Goal: Information Seeking & Learning: Compare options

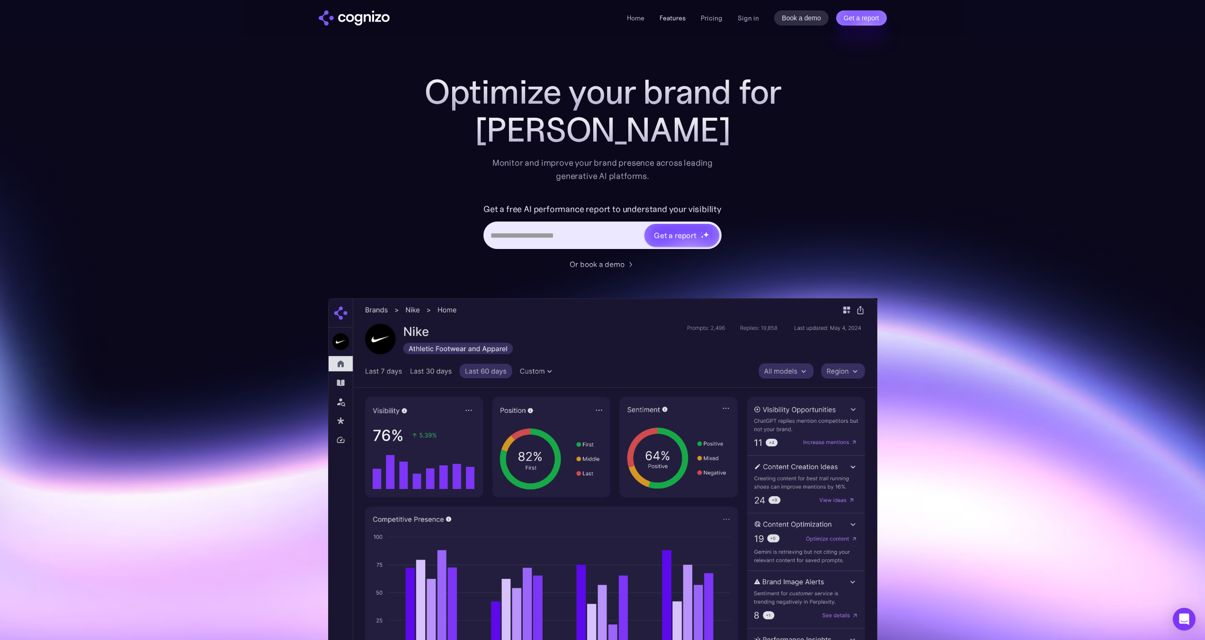
click at [681, 17] on link "Features" at bounding box center [672, 18] width 26 height 9
click at [672, 19] on link "Features" at bounding box center [672, 18] width 26 height 9
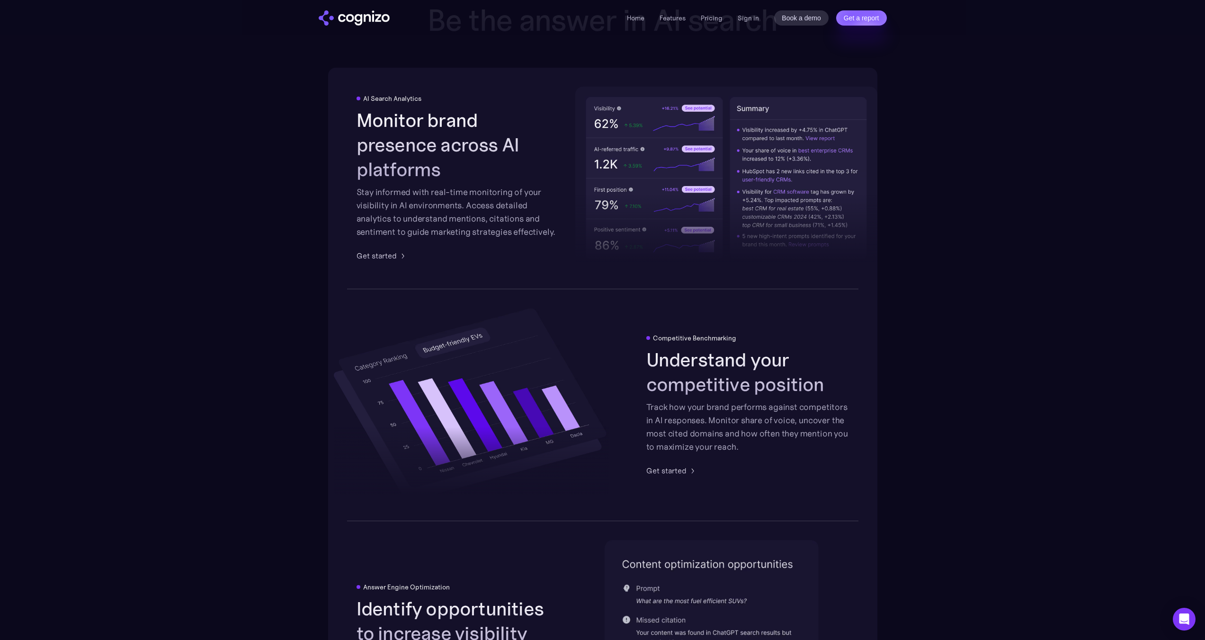
scroll to position [1475, 0]
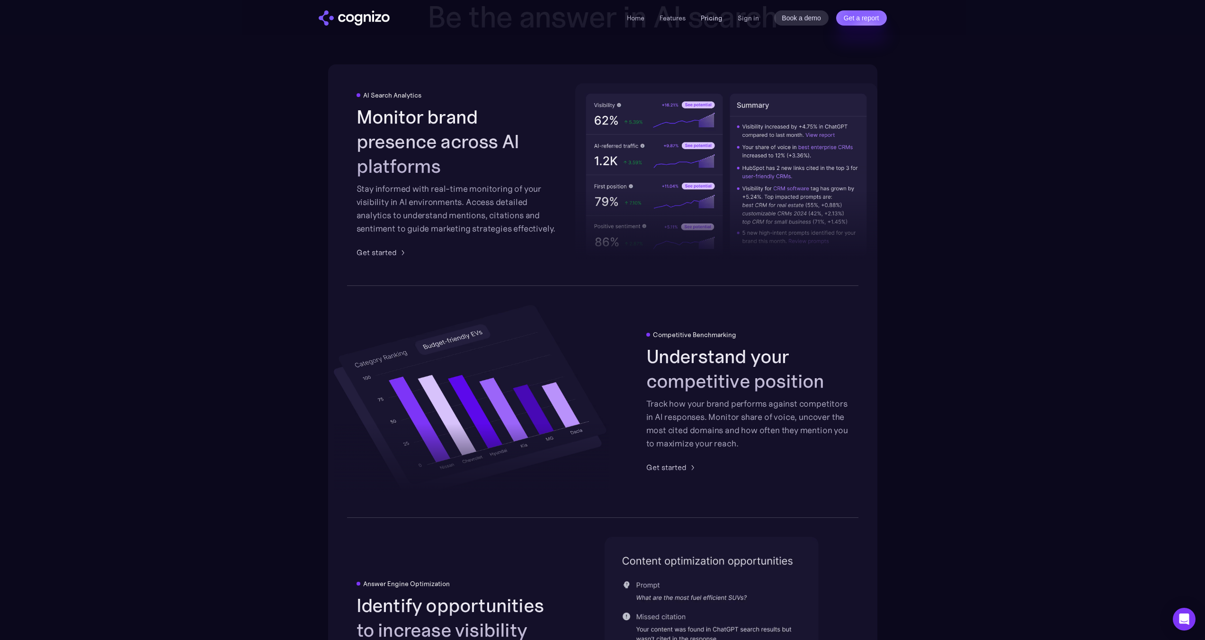
click at [720, 20] on link "Pricing" at bounding box center [711, 18] width 22 height 9
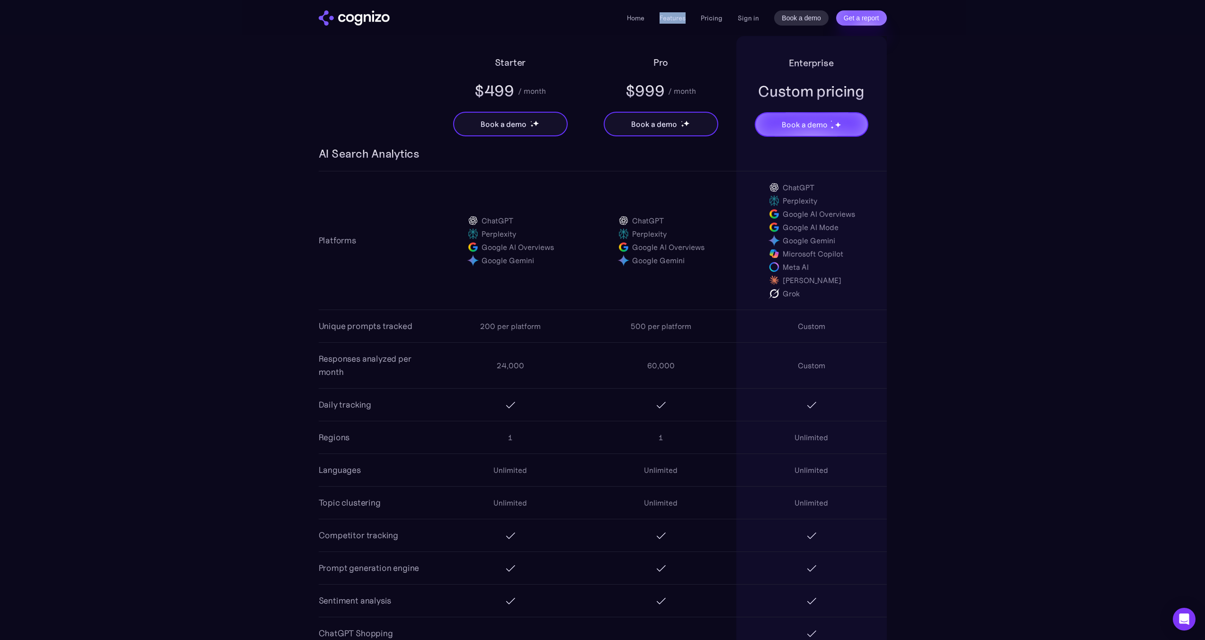
scroll to position [602, 0]
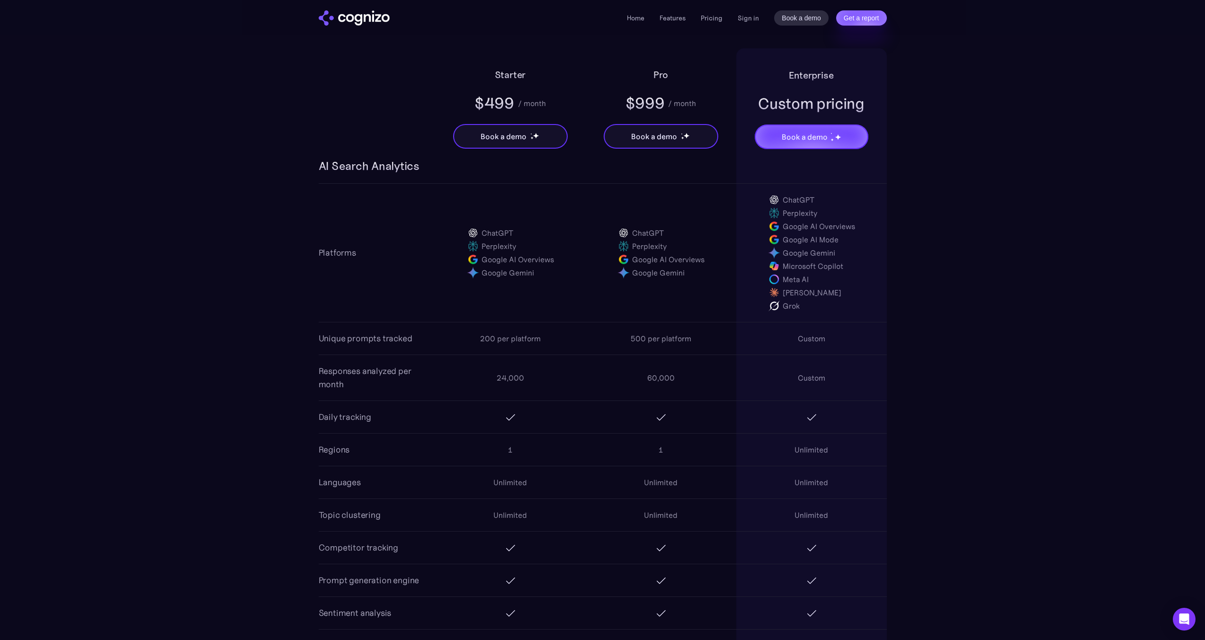
drag, startPoint x: 287, startPoint y: 318, endPoint x: 302, endPoint y: 309, distance: 17.6
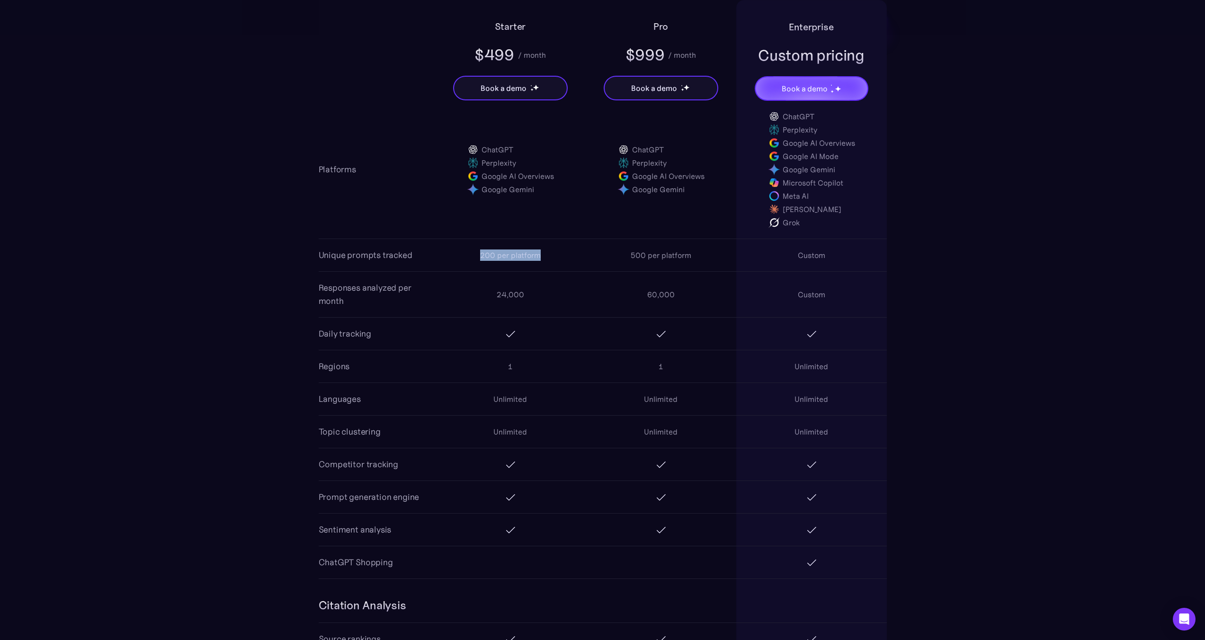
drag, startPoint x: 482, startPoint y: 257, endPoint x: 547, endPoint y: 251, distance: 65.7
click at [547, 251] on div "200 per platform" at bounding box center [510, 255] width 151 height 30
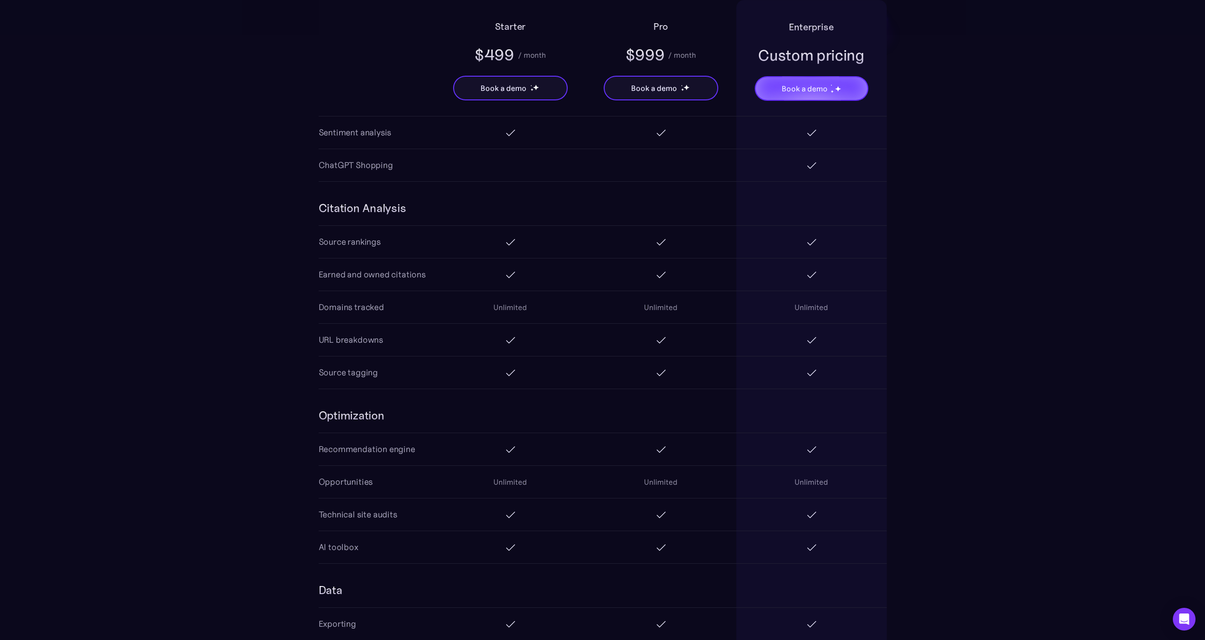
scroll to position [1030, 0]
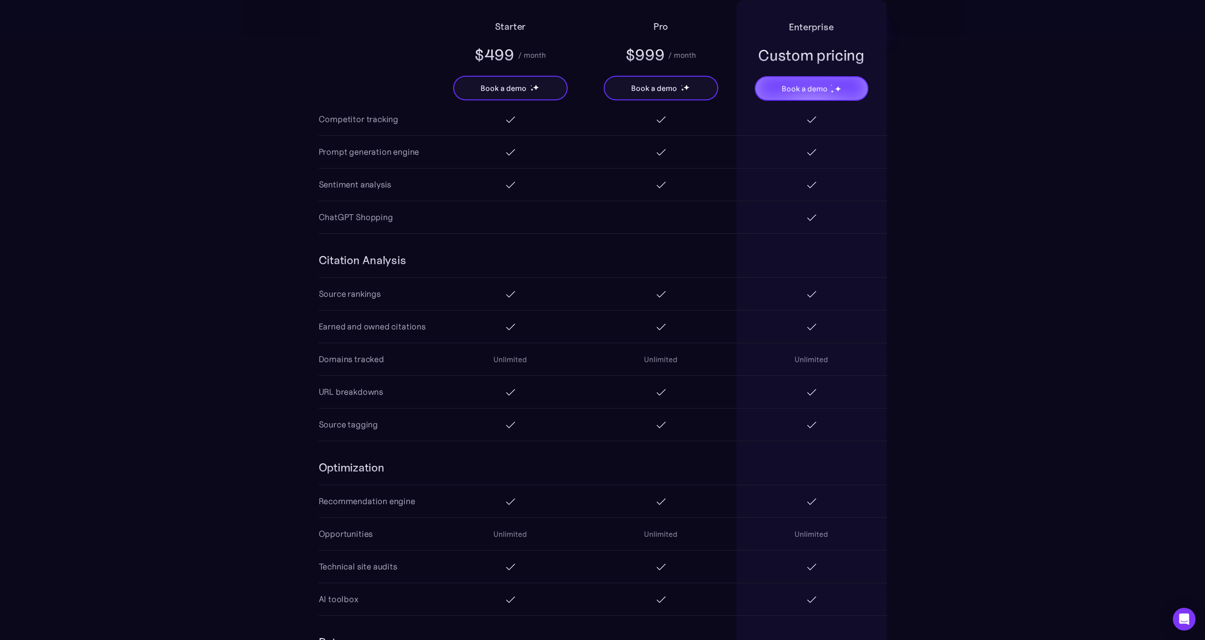
click at [372, 301] on div "Source rankings" at bounding box center [350, 294] width 62 height 32
drag, startPoint x: 340, startPoint y: 292, endPoint x: 400, endPoint y: 293, distance: 60.6
click at [400, 293] on div "Source rankings" at bounding box center [603, 294] width 568 height 33
drag, startPoint x: 412, startPoint y: 294, endPoint x: 423, endPoint y: 293, distance: 10.9
click at [412, 294] on div "Source rankings" at bounding box center [603, 294] width 568 height 33
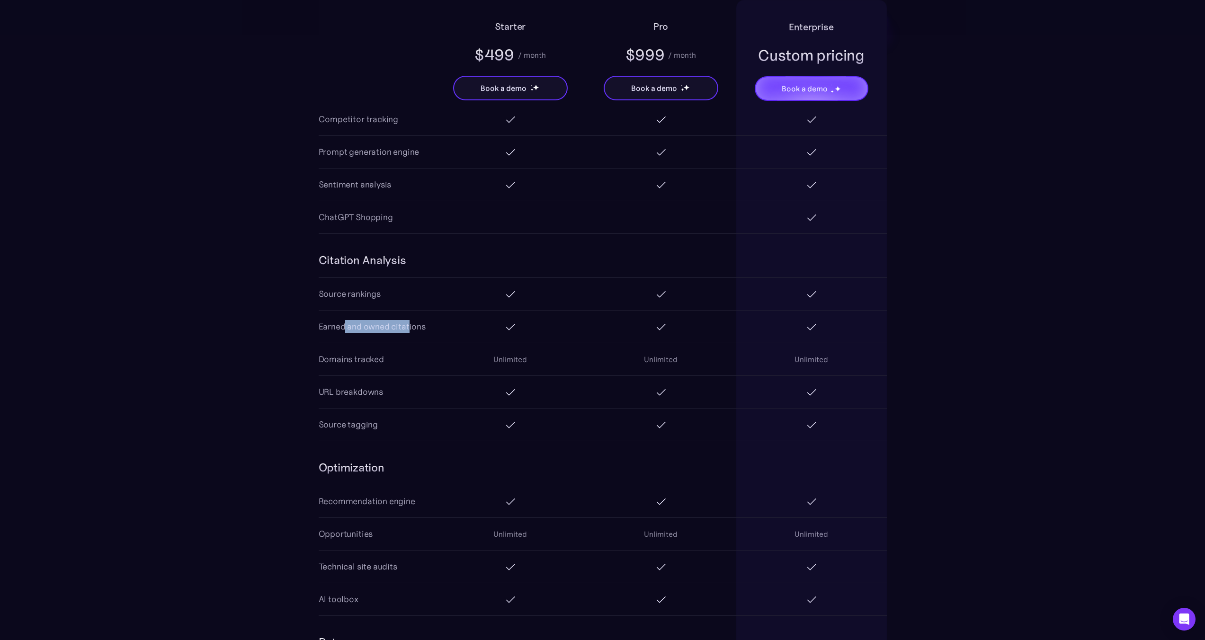
drag, startPoint x: 378, startPoint y: 330, endPoint x: 408, endPoint y: 330, distance: 29.8
click at [408, 330] on div "Earned and owned citations" at bounding box center [372, 326] width 107 height 13
click at [420, 329] on div "Earned and owned citations" at bounding box center [372, 326] width 107 height 13
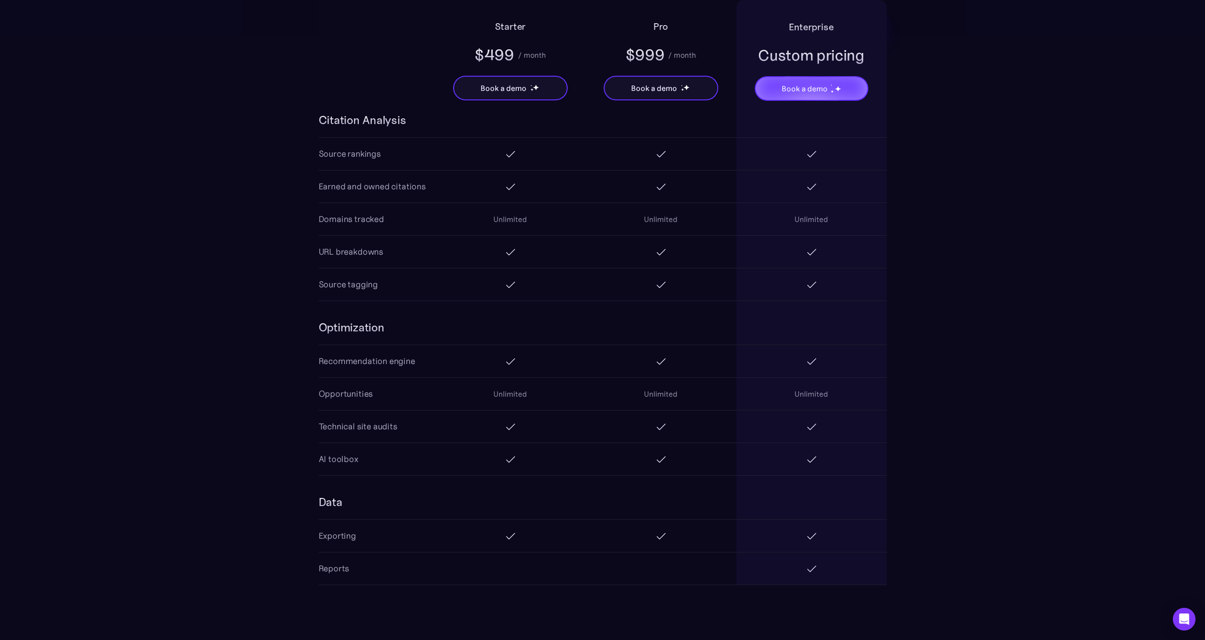
scroll to position [1172, 0]
drag, startPoint x: 379, startPoint y: 362, endPoint x: 408, endPoint y: 361, distance: 28.4
click at [401, 361] on div "Recommendation engine" at bounding box center [367, 359] width 97 height 13
click at [412, 361] on div "Recommendation engine" at bounding box center [367, 359] width 97 height 13
drag, startPoint x: 355, startPoint y: 360, endPoint x: 416, endPoint y: 360, distance: 60.6
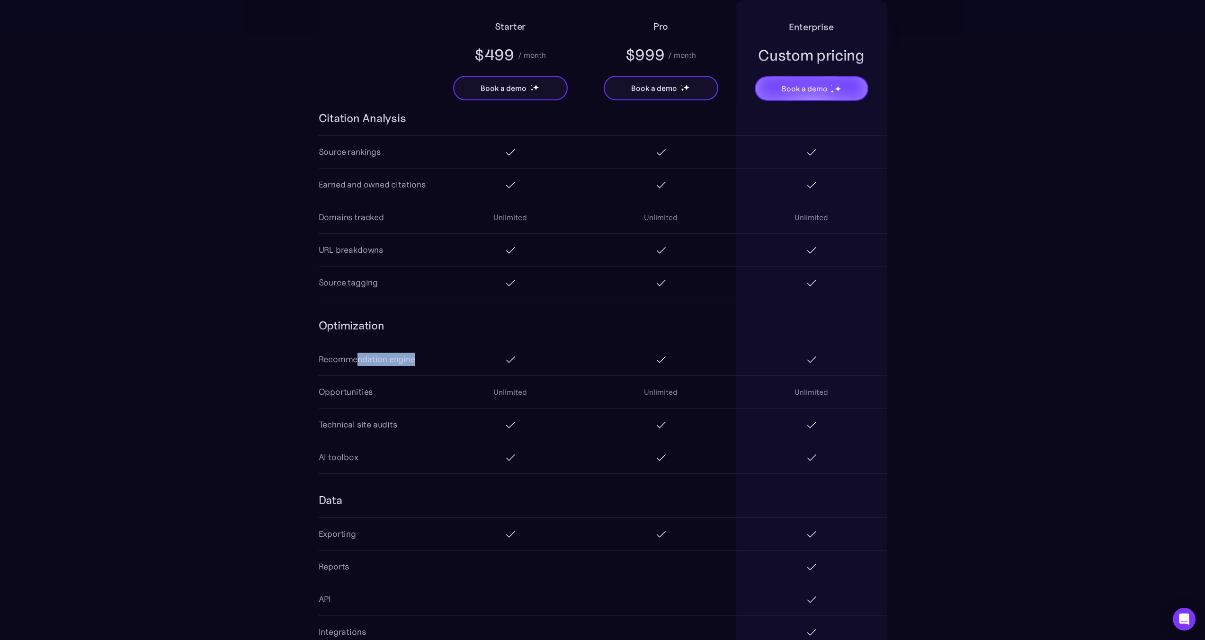
click at [416, 360] on div "Recommendation engine" at bounding box center [603, 359] width 568 height 33
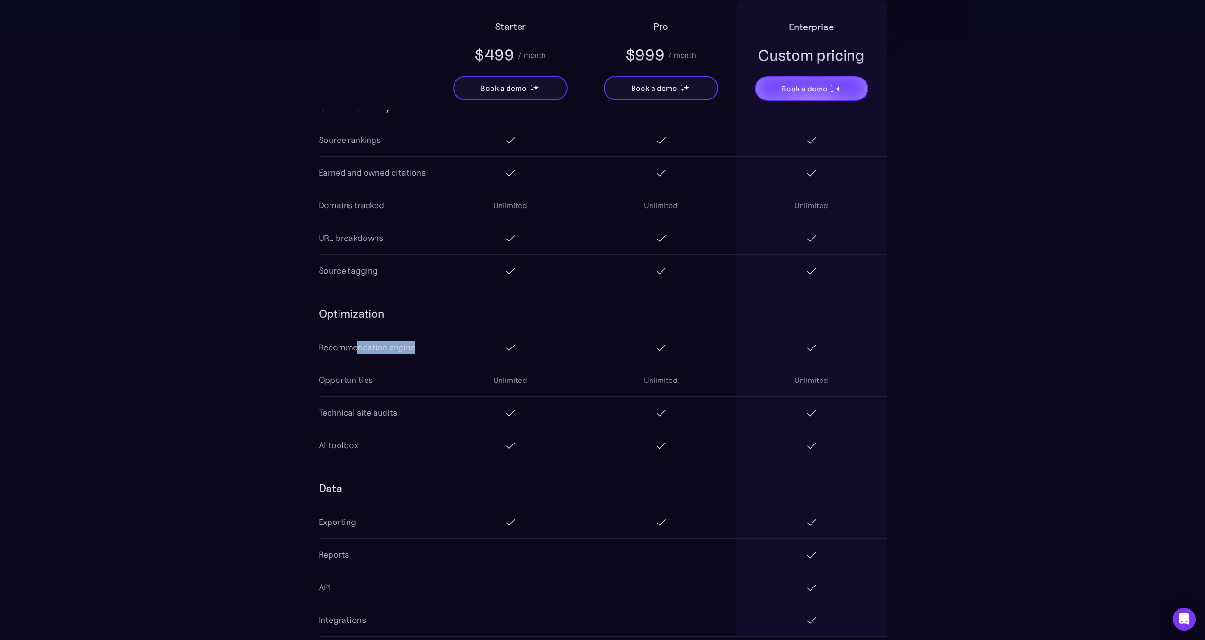
scroll to position [1190, 0]
drag, startPoint x: 386, startPoint y: 372, endPoint x: 406, endPoint y: 372, distance: 20.4
click at [403, 372] on div "Opportunities Unlimited Unlimited Unlimited" at bounding box center [603, 374] width 568 height 33
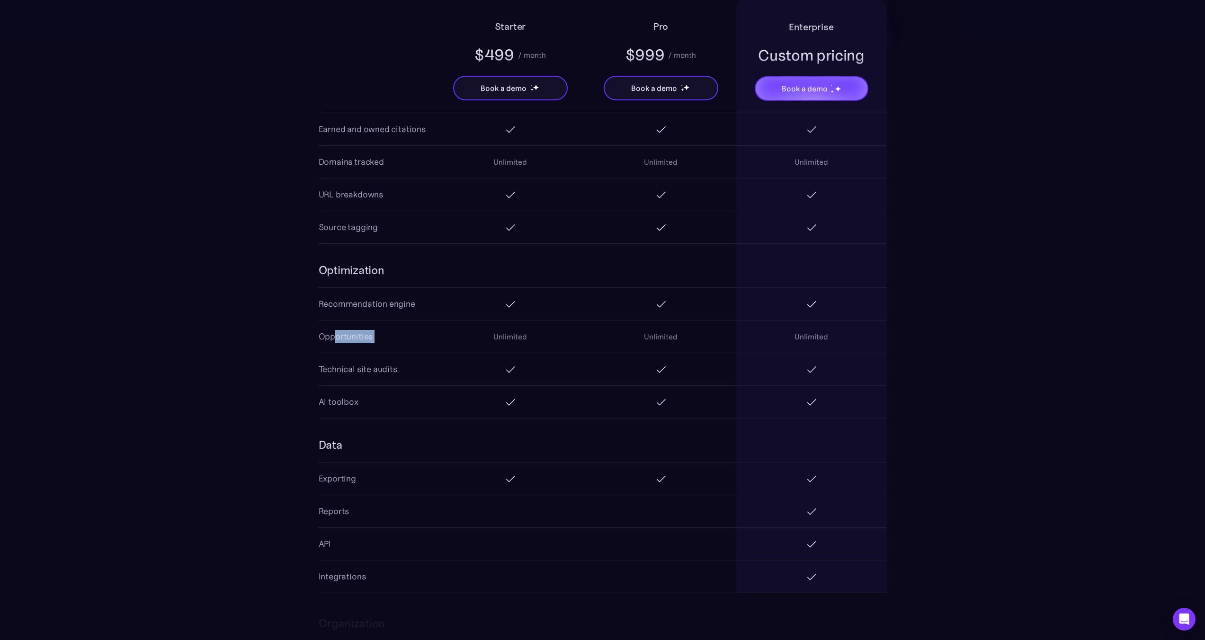
scroll to position [1271, 0]
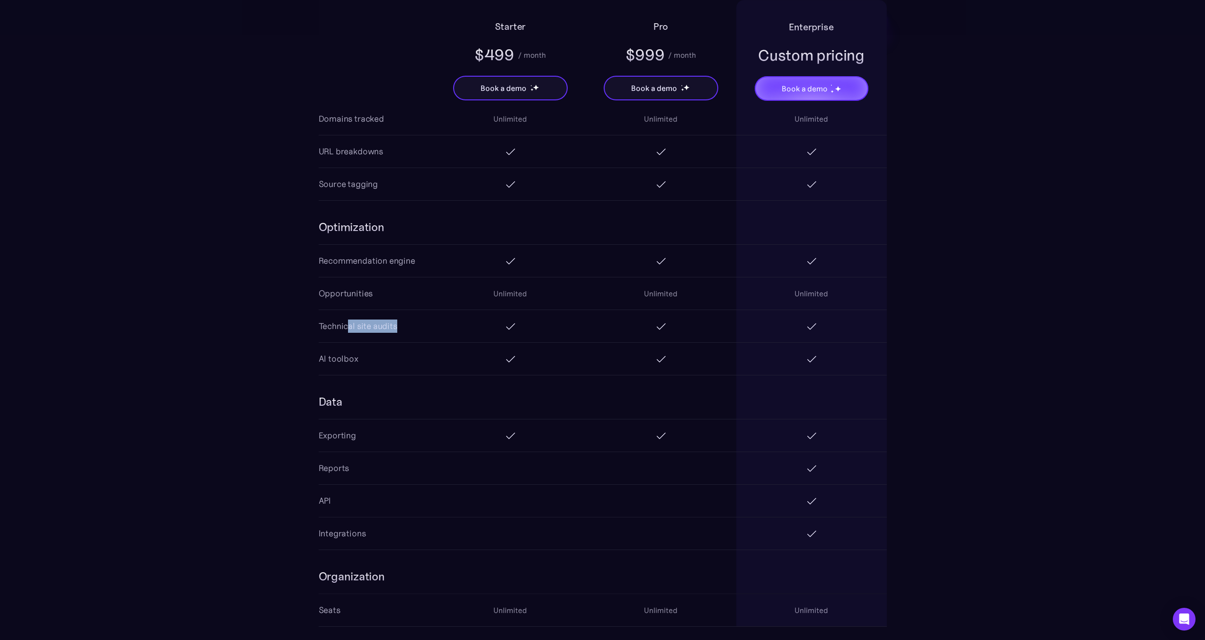
drag, startPoint x: 391, startPoint y: 325, endPoint x: 429, endPoint y: 330, distance: 38.3
click at [418, 326] on div "Technical site audits" at bounding box center [603, 326] width 568 height 33
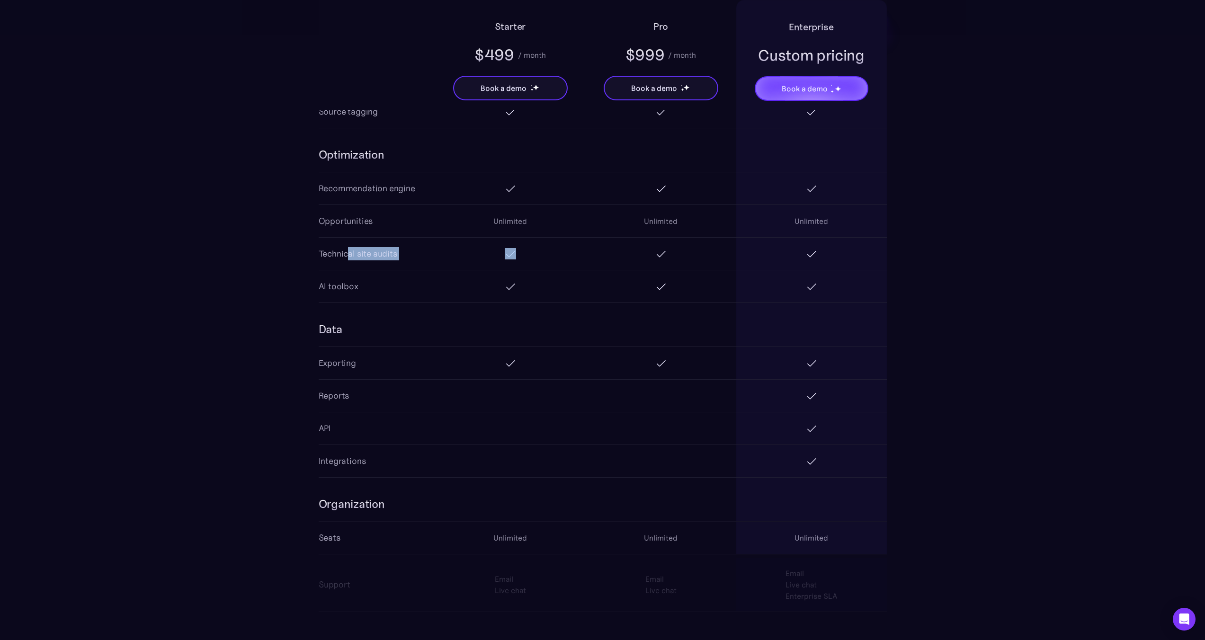
scroll to position [1345, 0]
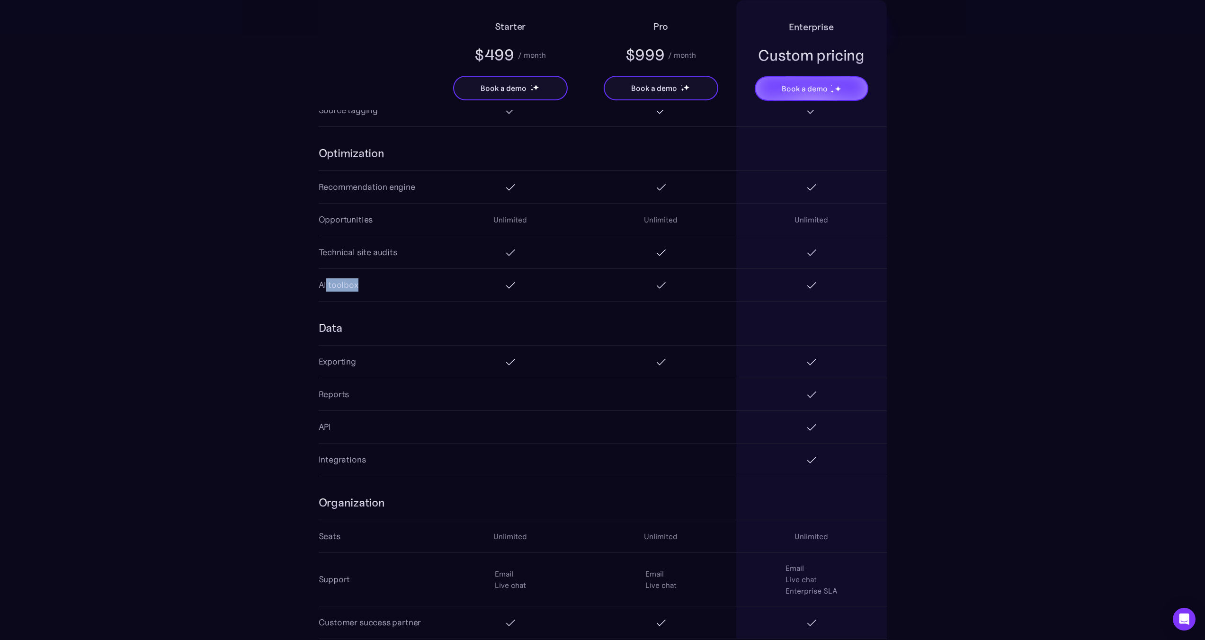
drag, startPoint x: 332, startPoint y: 285, endPoint x: 384, endPoint y: 286, distance: 52.1
click at [381, 285] on div "AI toolbox" at bounding box center [603, 285] width 568 height 33
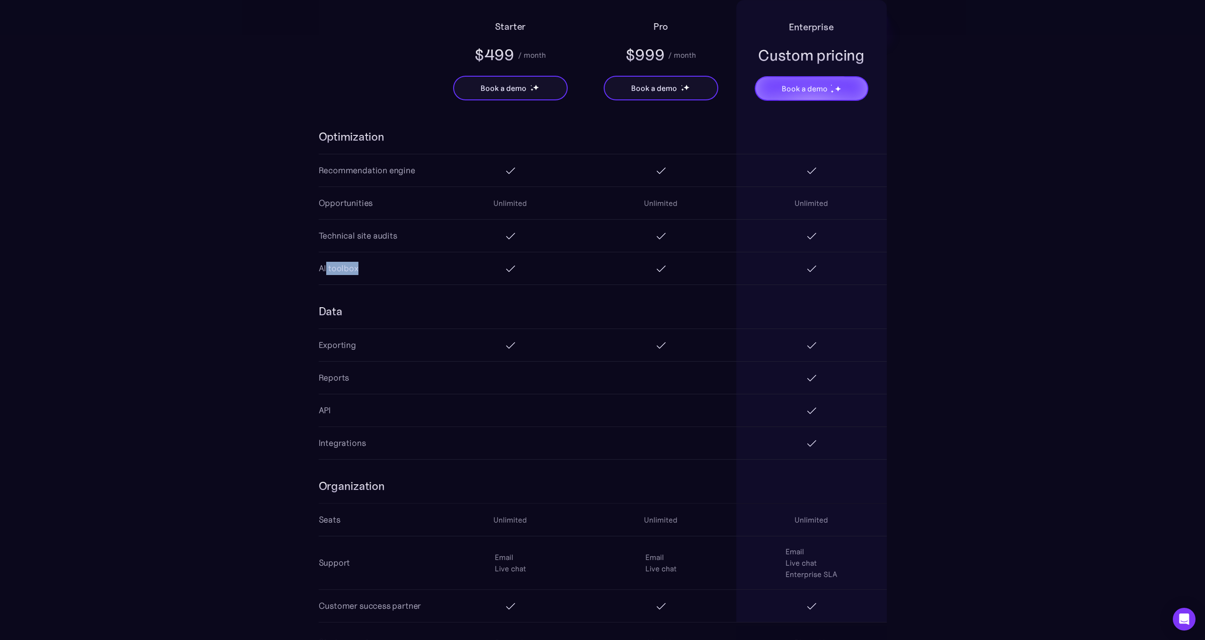
scroll to position [1363, 0]
drag, startPoint x: 348, startPoint y: 346, endPoint x: 369, endPoint y: 346, distance: 21.3
click at [368, 345] on div "Exporting" at bounding box center [603, 344] width 568 height 33
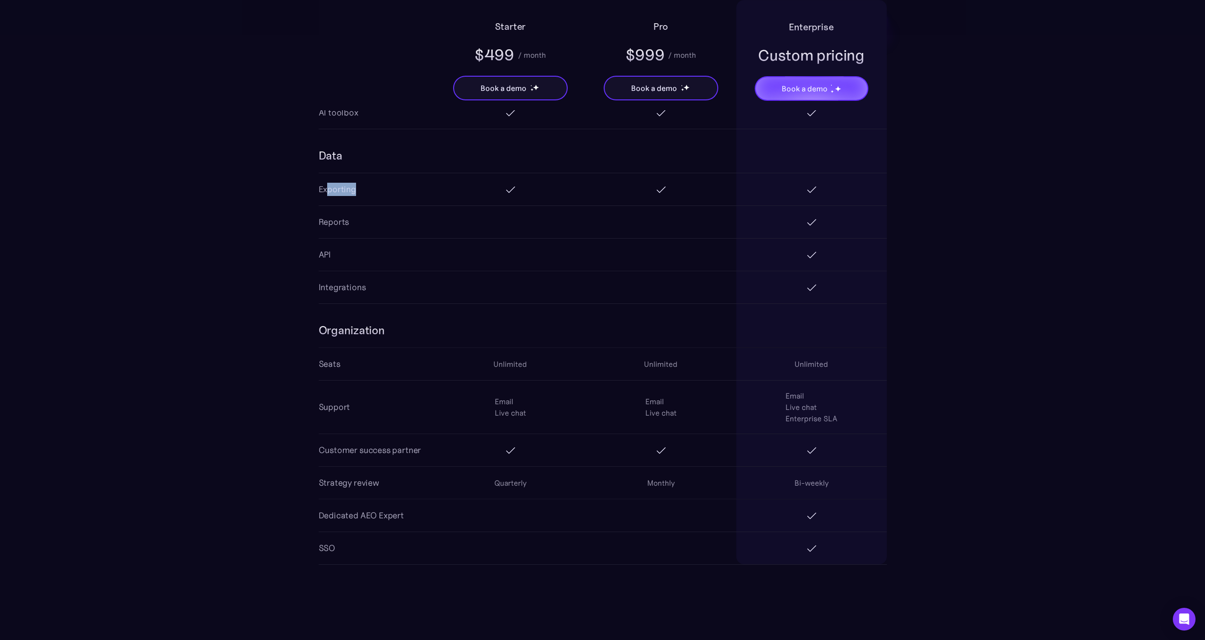
scroll to position [1518, 0]
drag, startPoint x: 325, startPoint y: 363, endPoint x: 370, endPoint y: 363, distance: 45.0
click at [369, 363] on div "Seats Unlimited Unlimited Unlimited" at bounding box center [603, 363] width 568 height 33
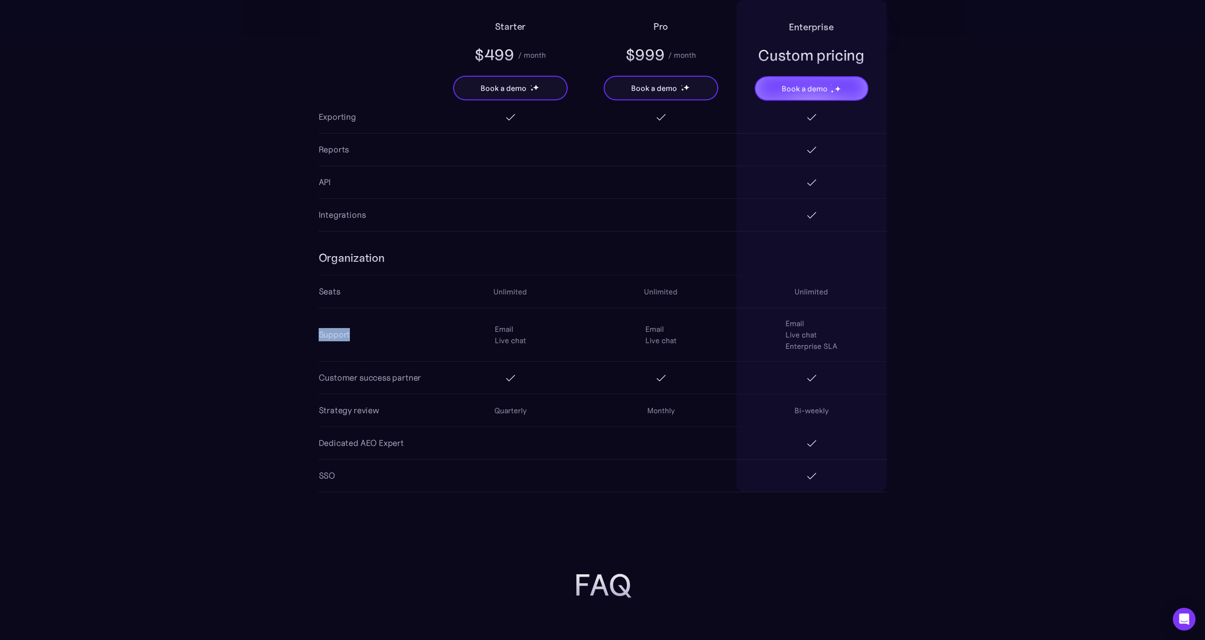
drag, startPoint x: 340, startPoint y: 328, endPoint x: 368, endPoint y: 332, distance: 28.1
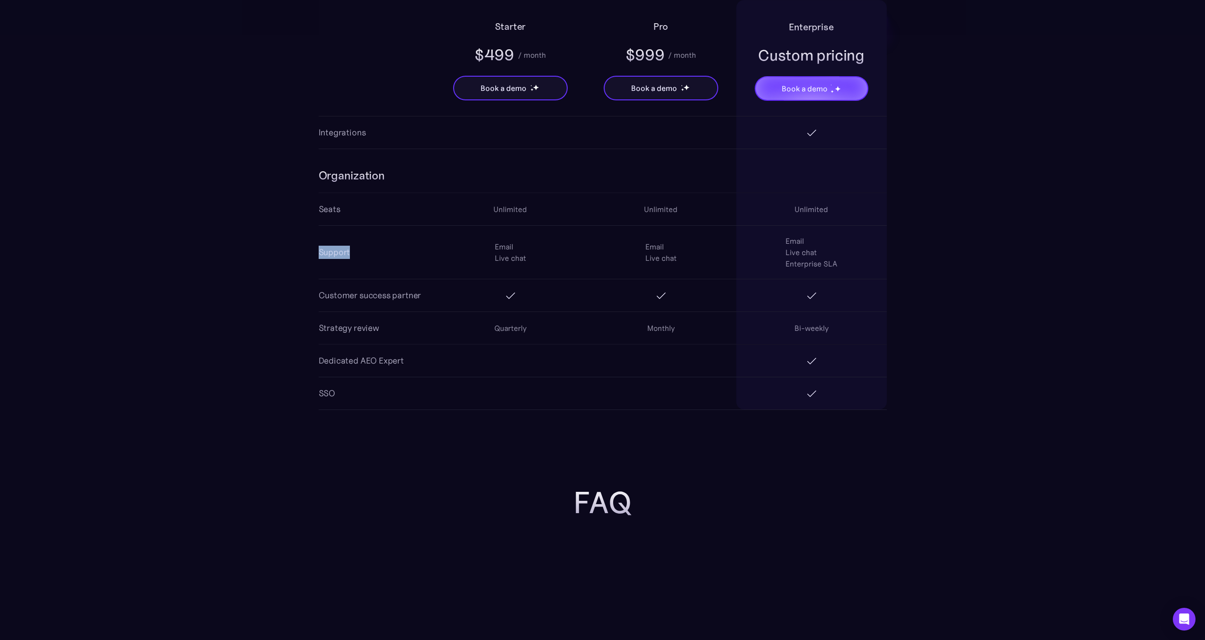
scroll to position [1673, 0]
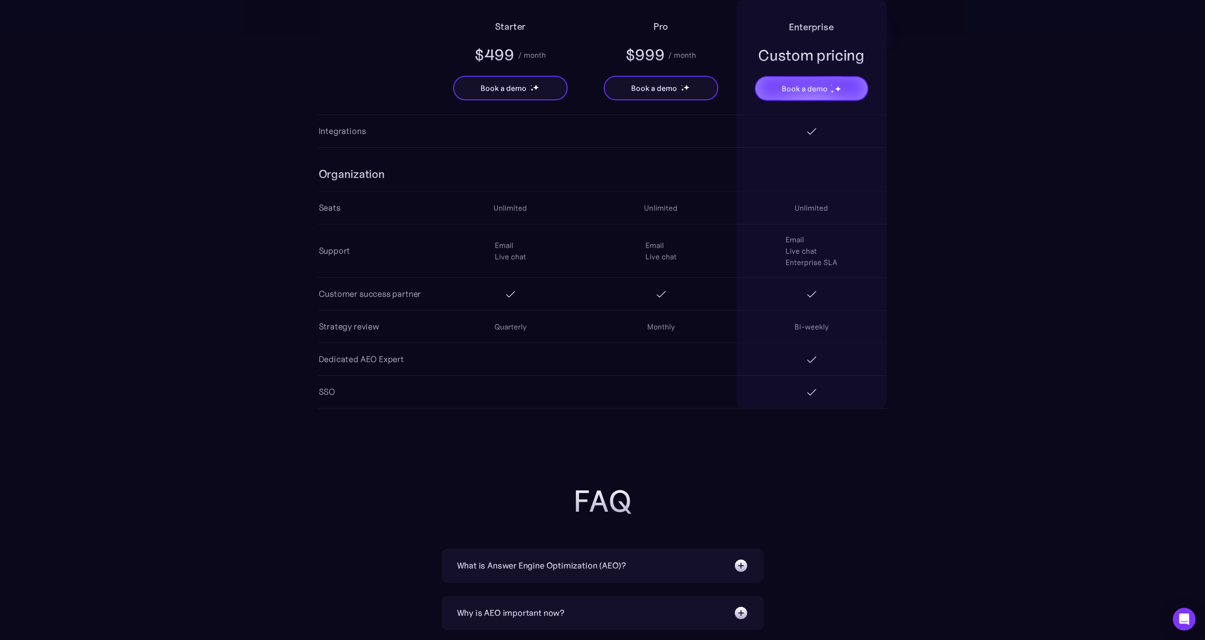
drag, startPoint x: 335, startPoint y: 294, endPoint x: 391, endPoint y: 296, distance: 56.3
click at [391, 296] on div "Customer success partner" at bounding box center [370, 293] width 103 height 13
drag, startPoint x: 350, startPoint y: 300, endPoint x: 415, endPoint y: 304, distance: 65.0
click at [413, 301] on div "Customer success partner" at bounding box center [370, 294] width 103 height 32
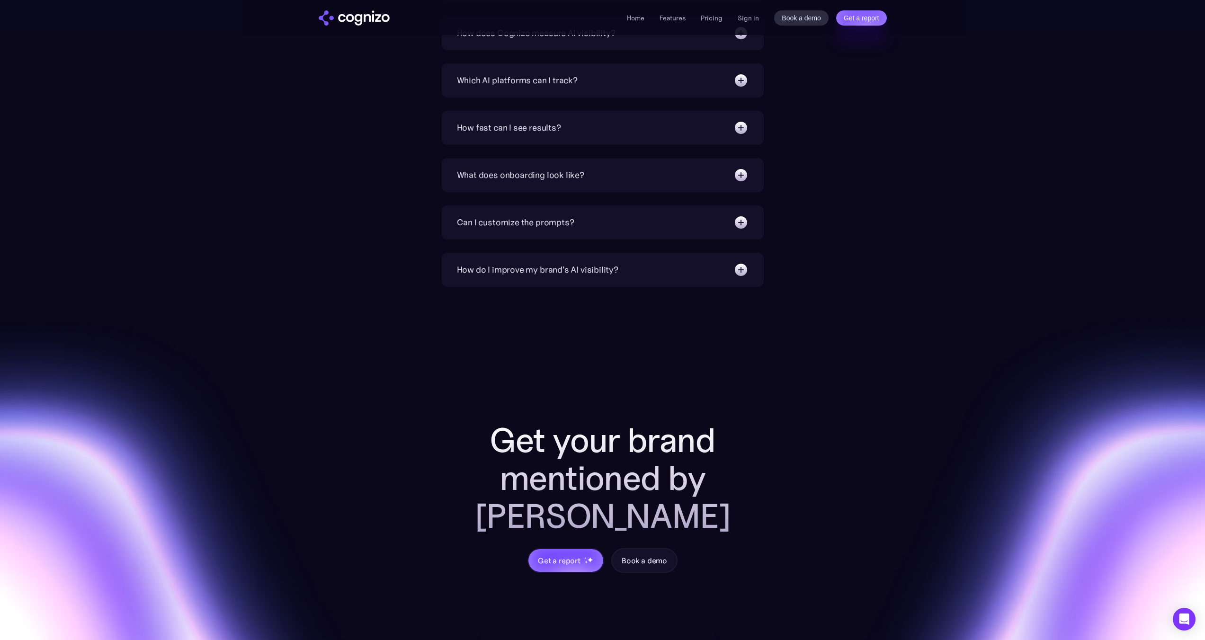
scroll to position [2637, 0]
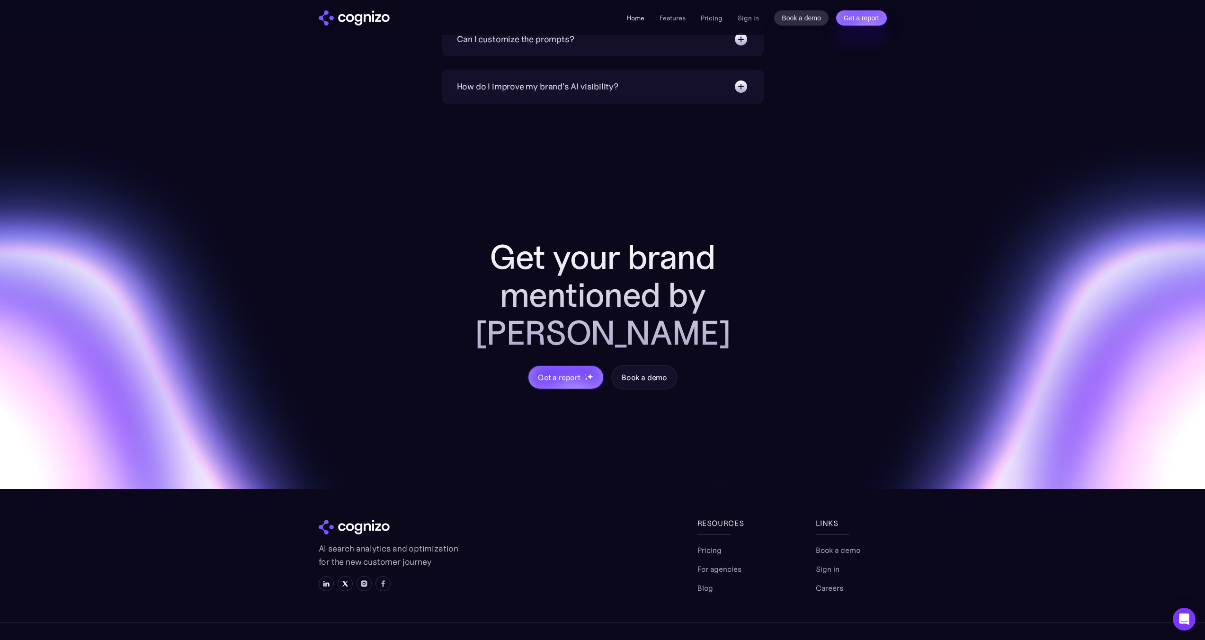
click at [629, 16] on link "Home" at bounding box center [636, 18] width 18 height 9
